Goal: Information Seeking & Learning: Learn about a topic

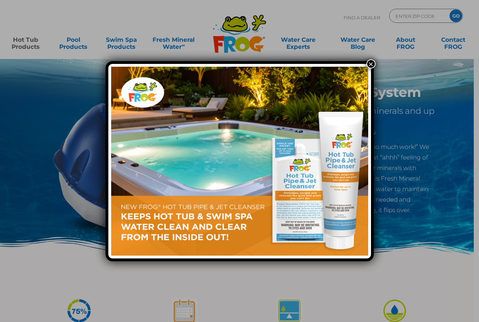
click at [373, 64] on button "×" at bounding box center [370, 63] width 9 height 9
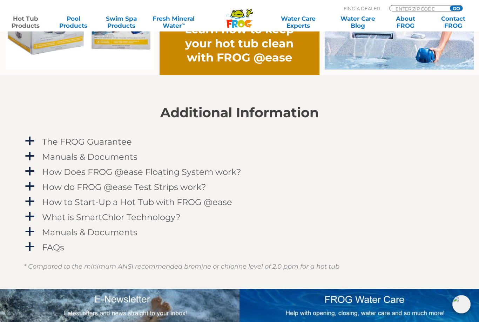
scroll to position [631, 0]
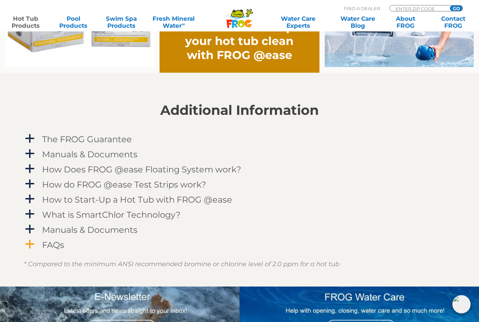
click at [52, 246] on h4 "FAQs" at bounding box center [53, 244] width 22 height 9
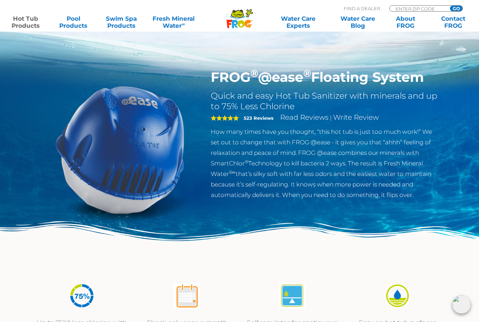
scroll to position [0, 0]
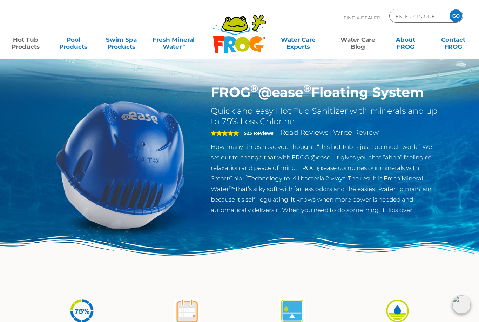
click at [365, 46] on link "Water Care Blog" at bounding box center [357, 40] width 37 height 14
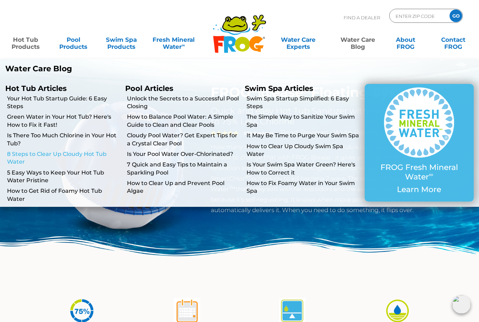
click at [76, 155] on link "8 Steps to Clear Up Cloudy Hot Tub Water" at bounding box center [63, 158] width 113 height 16
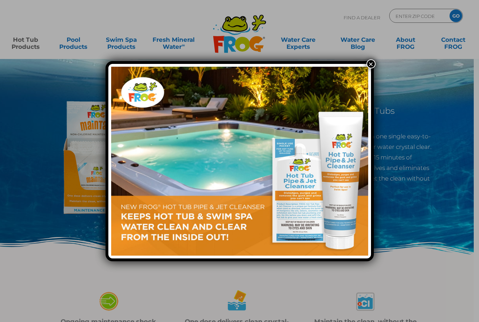
click at [376, 60] on div "×" at bounding box center [239, 161] width 479 height 322
click at [374, 64] on button "×" at bounding box center [370, 63] width 9 height 9
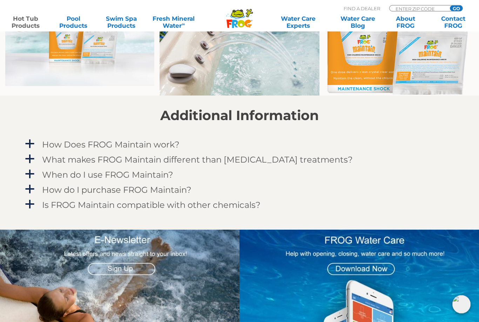
scroll to position [526, 0]
click at [156, 145] on h4 "How Does FROG Maintain work?" at bounding box center [110, 144] width 137 height 9
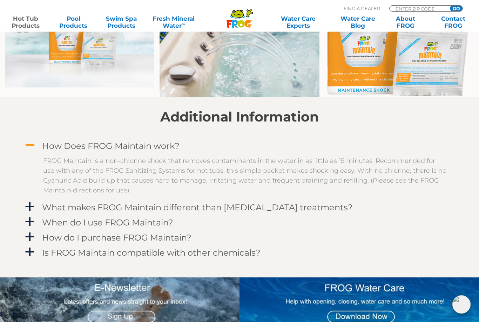
scroll to position [525, 2]
click at [203, 206] on h4 "What makes FROG Maintain different than other shock treatments?" at bounding box center [197, 206] width 311 height 9
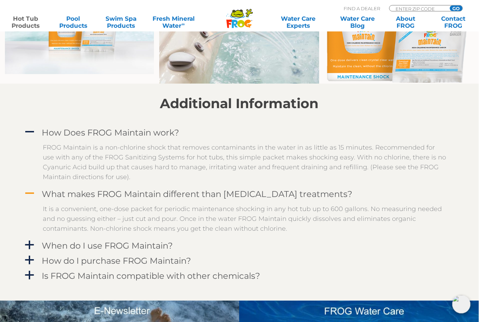
scroll to position [538, 2]
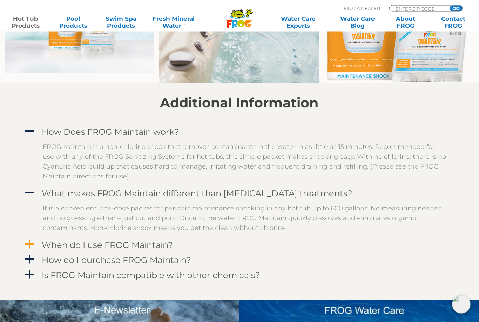
click at [167, 245] on h4 "When do I use FROG Maintain?" at bounding box center [107, 244] width 131 height 9
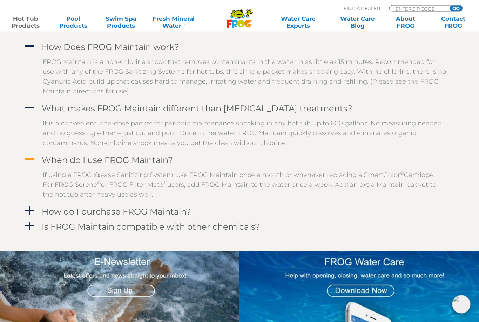
scroll to position [623, 2]
click at [213, 230] on h4 "Is FROG Maintain compatible with other chemicals?" at bounding box center [151, 226] width 218 height 9
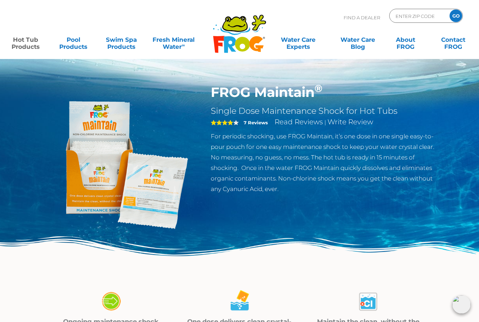
scroll to position [0, 0]
